Goal: Task Accomplishment & Management: Manage account settings

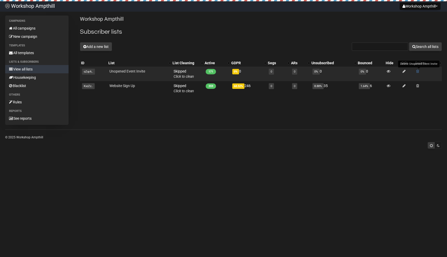
click at [419, 70] on span at bounding box center [417, 71] width 3 height 4
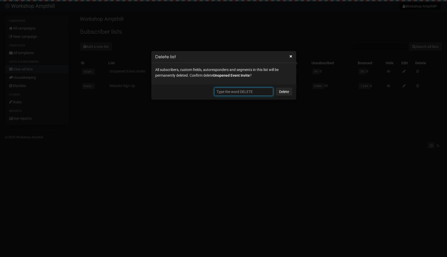
click at [252, 89] on input "text" at bounding box center [243, 91] width 59 height 8
type input "DELETE"
click at [288, 92] on link "Delete" at bounding box center [284, 91] width 17 height 8
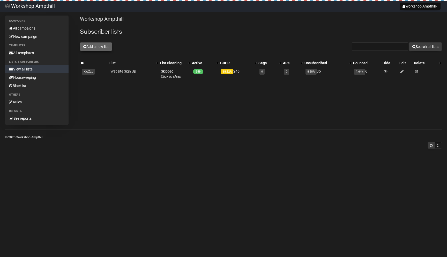
click at [99, 48] on button "Add a new list" at bounding box center [96, 46] width 32 height 9
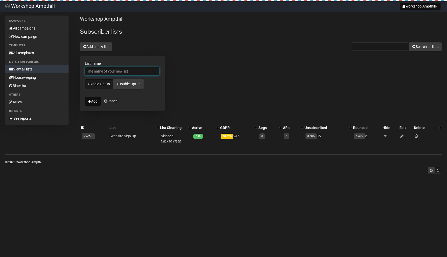
click at [93, 70] on input "List name" at bounding box center [122, 71] width 75 height 8
click at [92, 72] on input "List name" at bounding box center [122, 71] width 75 height 8
type input "Signups Invited to 28th Launch"
click at [119, 79] on link "Double Opt-In" at bounding box center [128, 84] width 31 height 10
click at [97, 82] on link "Single Opt-In" at bounding box center [99, 84] width 28 height 10
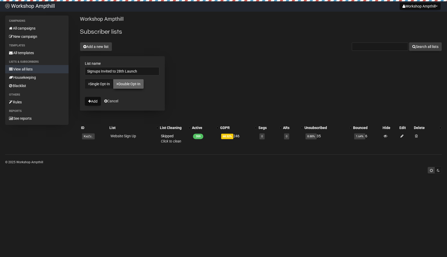
click at [121, 81] on link "Double Opt-In" at bounding box center [128, 84] width 31 height 10
click at [92, 102] on button "Add" at bounding box center [93, 101] width 16 height 9
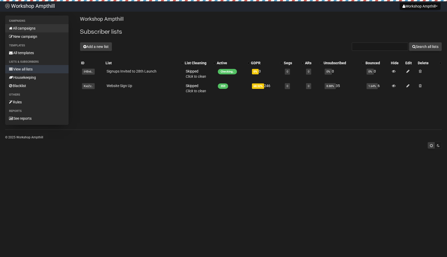
click at [15, 31] on link "All campaigns" at bounding box center [36, 28] width 63 height 8
